Goal: Transaction & Acquisition: Subscribe to service/newsletter

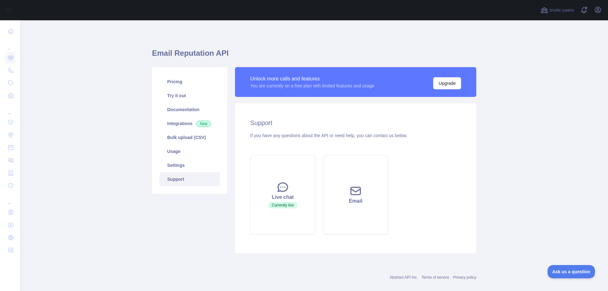
scroll to position [9, 0]
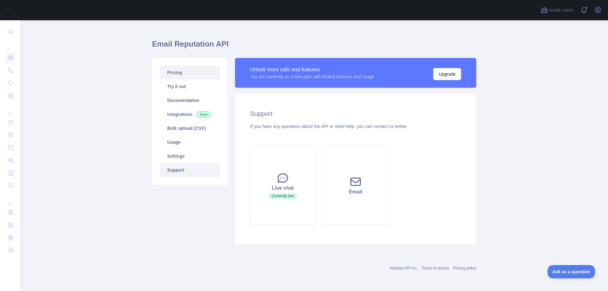
click at [169, 71] on link "Pricing" at bounding box center [189, 73] width 60 height 14
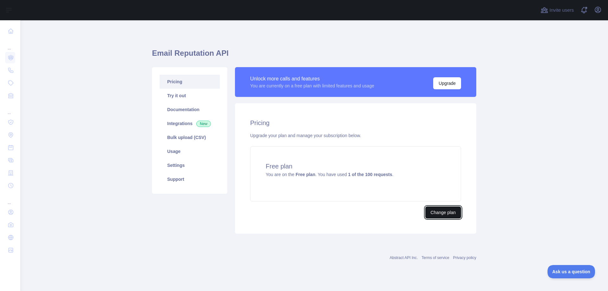
click at [448, 214] on button "Change plan" at bounding box center [443, 212] width 36 height 12
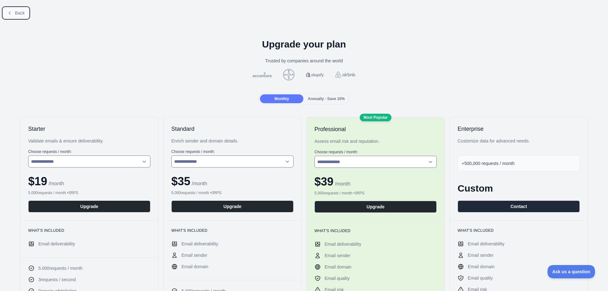
click at [11, 15] on icon at bounding box center [9, 12] width 5 height 5
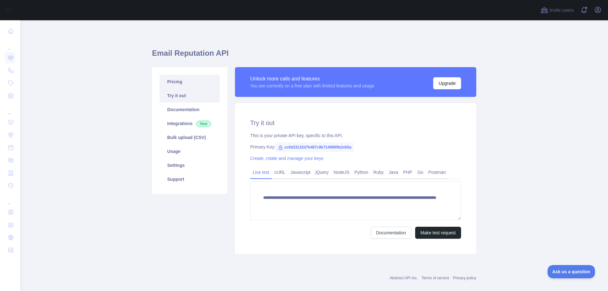
click at [179, 81] on link "Pricing" at bounding box center [189, 82] width 60 height 14
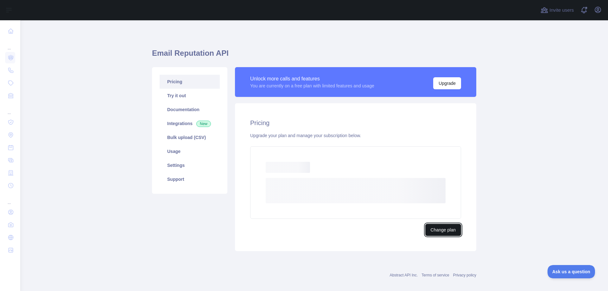
click at [434, 227] on button "Change plan" at bounding box center [443, 230] width 36 height 12
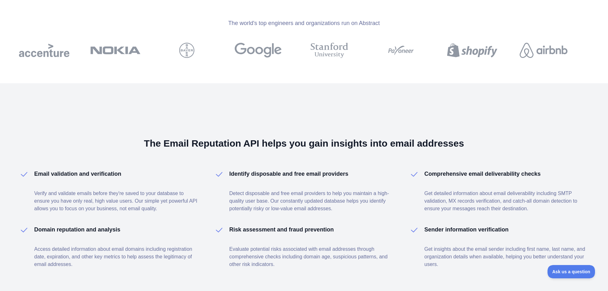
scroll to position [825, 0]
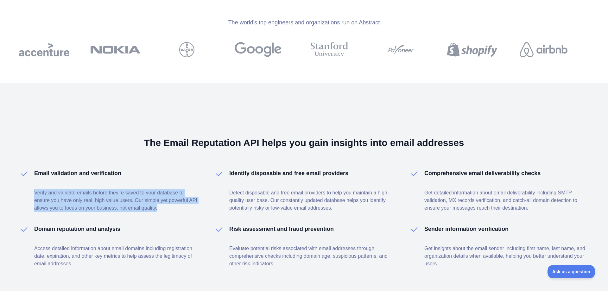
drag, startPoint x: 158, startPoint y: 211, endPoint x: 30, endPoint y: 192, distance: 128.7
click at [30, 192] on div "Email validation and verification Verify and validate emails before they're sav…" at bounding box center [109, 190] width 180 height 43
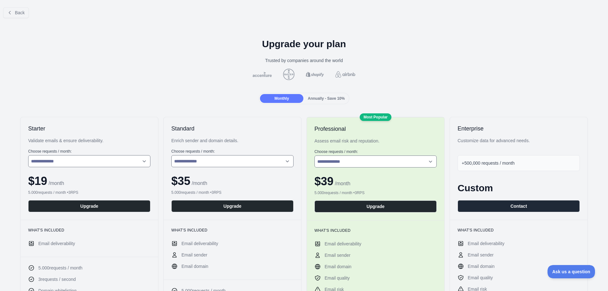
scroll to position [0, 0]
